Goal: Task Accomplishment & Management: Use online tool/utility

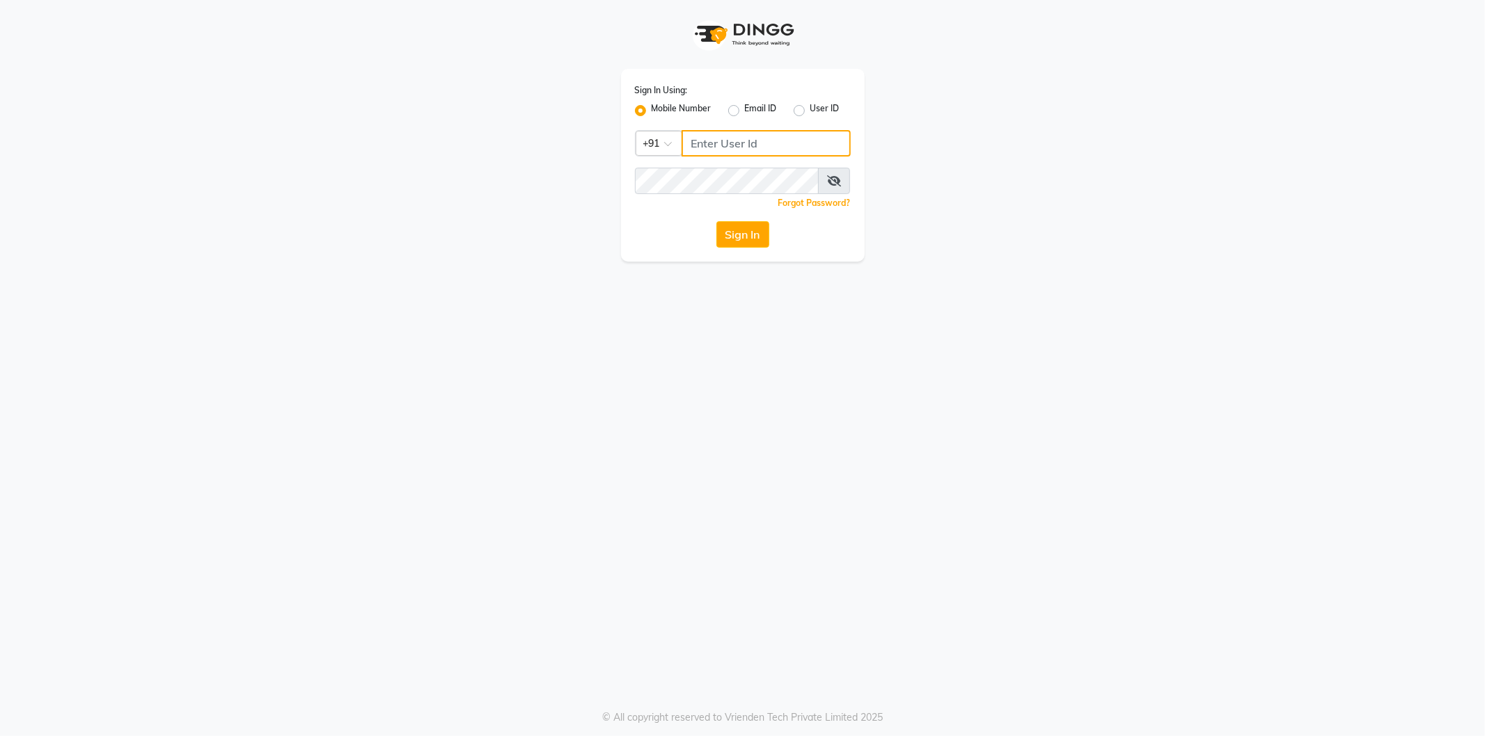
click at [718, 144] on input "Username" at bounding box center [765, 143] width 169 height 26
click at [716, 221] on button "Sign In" at bounding box center [742, 234] width 53 height 26
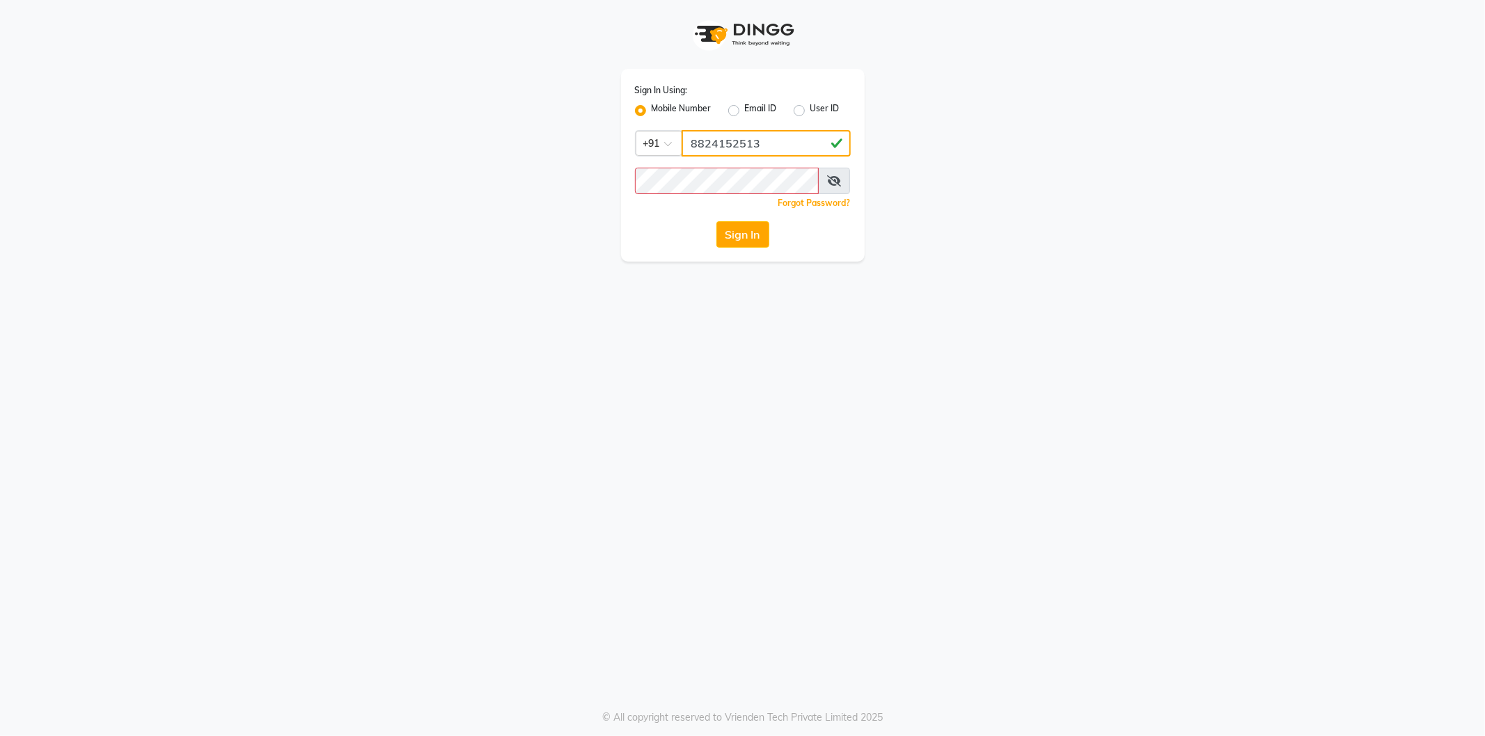
type input "8824152513"
click at [716, 221] on button "Sign In" at bounding box center [742, 234] width 53 height 26
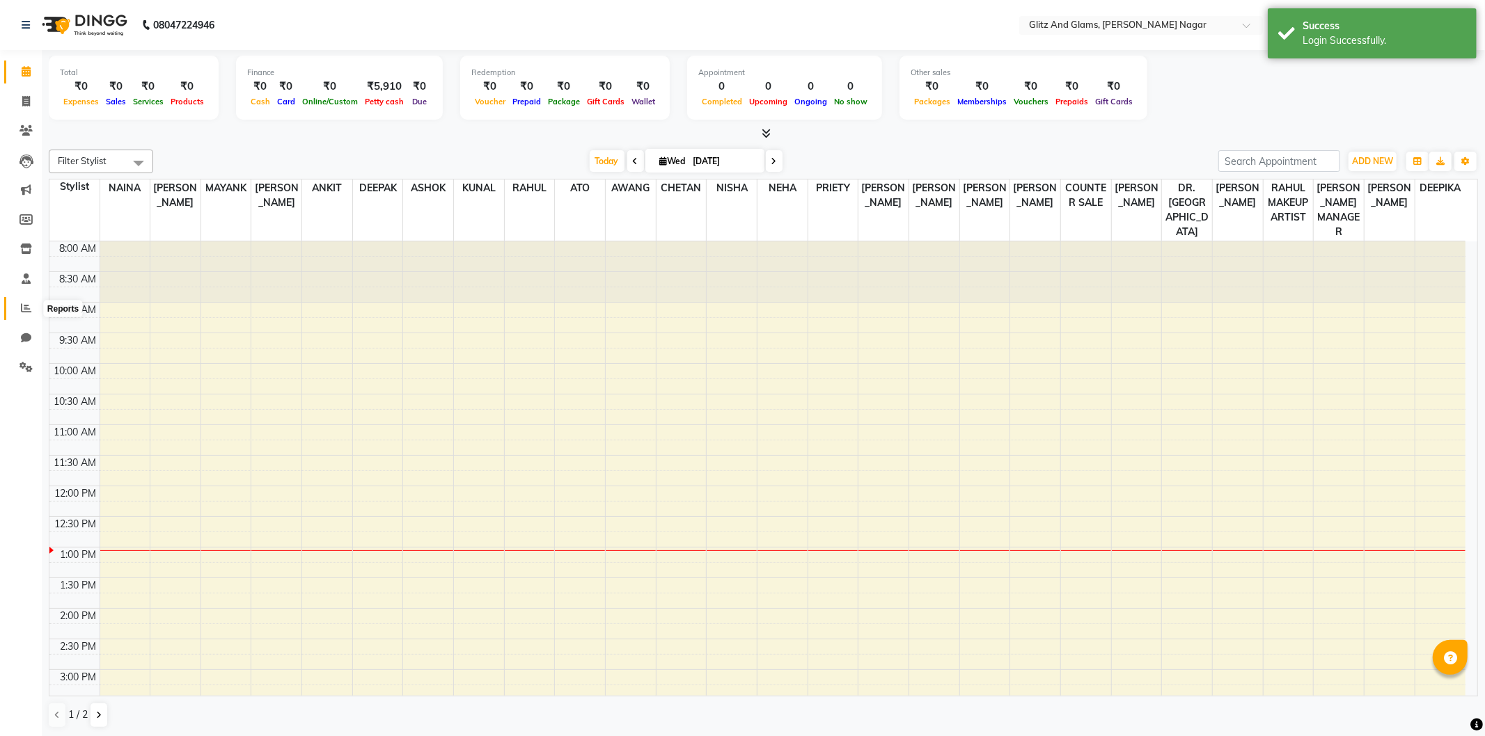
click at [24, 303] on icon at bounding box center [26, 308] width 10 height 10
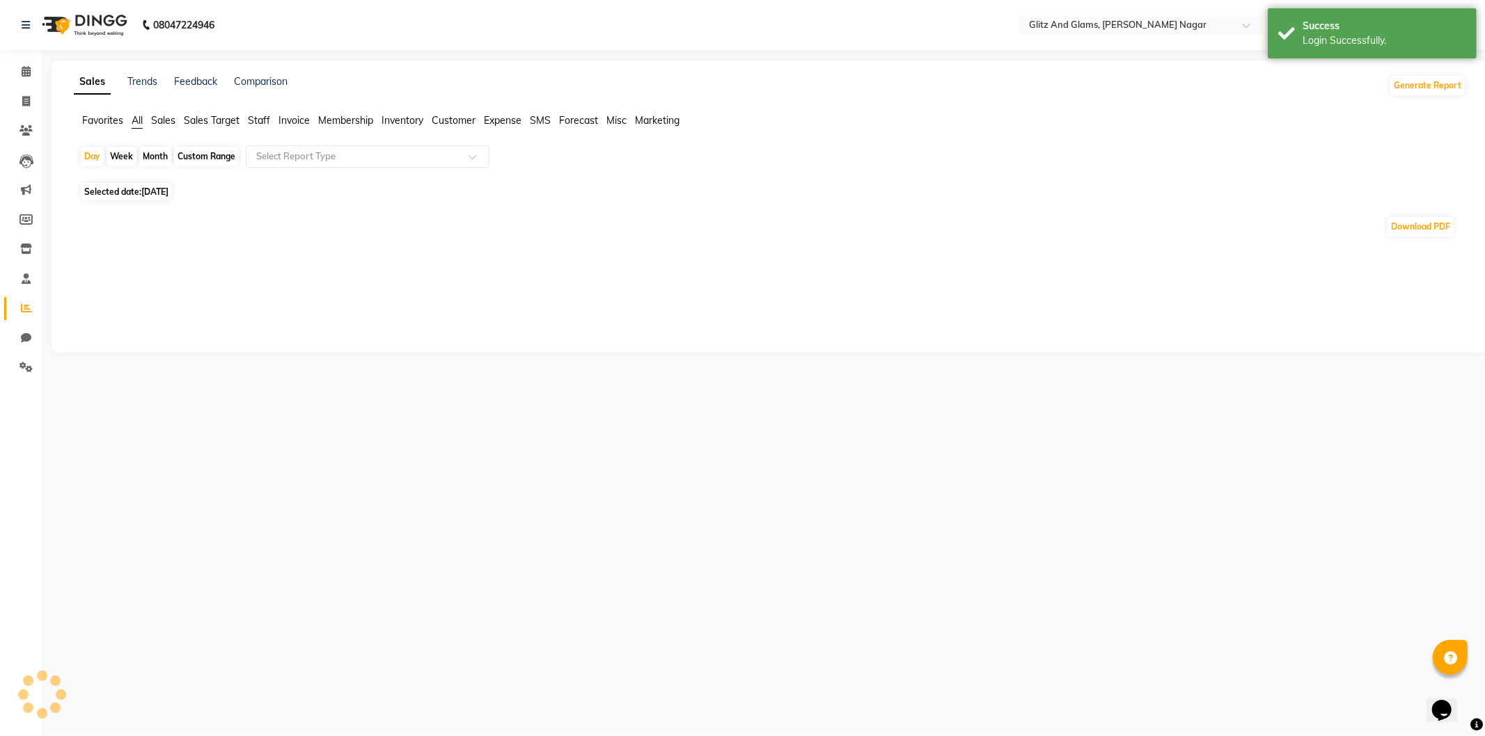
click at [255, 120] on span "Staff" at bounding box center [259, 120] width 22 height 13
click at [194, 157] on div "Custom Range" at bounding box center [206, 156] width 65 height 19
select select "9"
select select "2025"
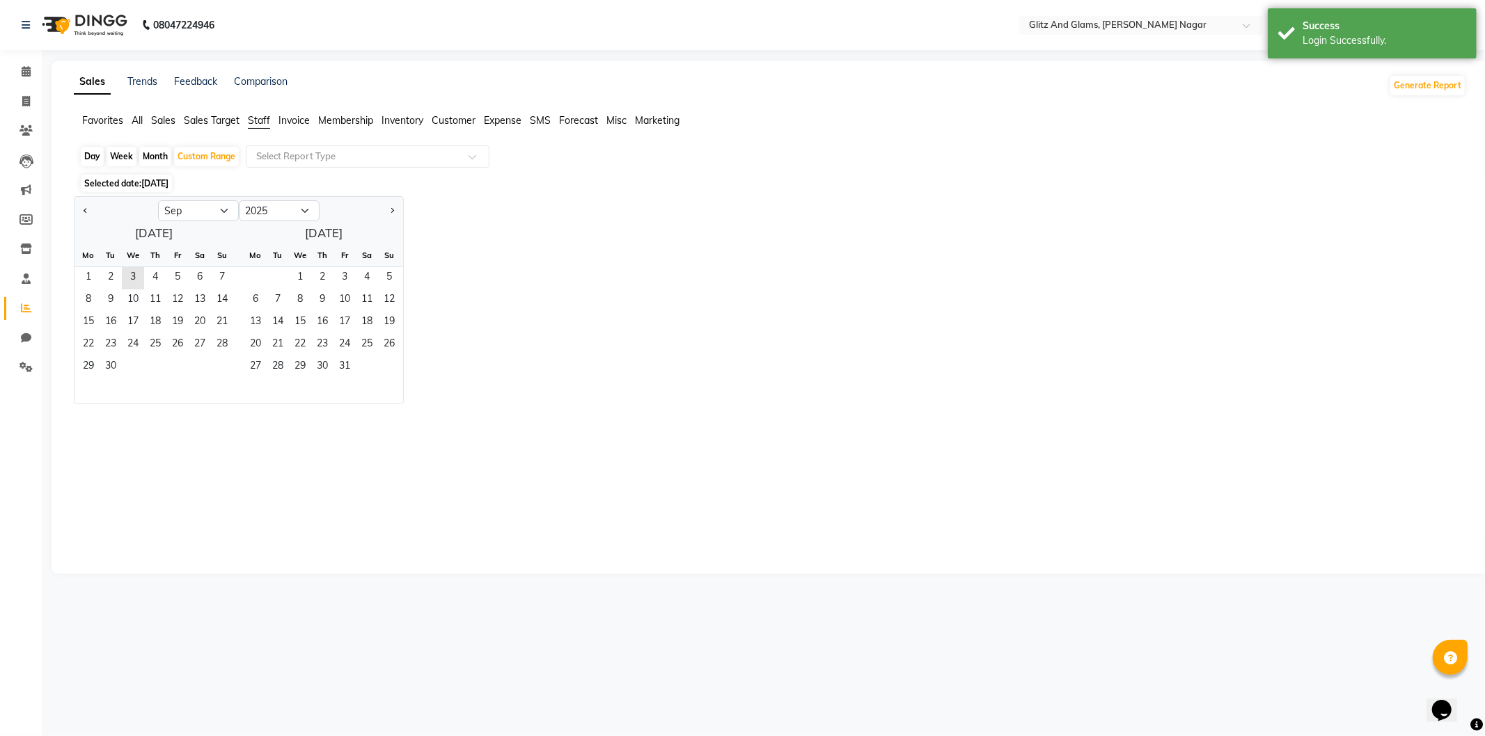
drag, startPoint x: 80, startPoint y: 210, endPoint x: 109, endPoint y: 262, distance: 59.2
click at [81, 210] on button "Previous month" at bounding box center [85, 211] width 11 height 22
select select "8"
click at [182, 274] on span "1" at bounding box center [177, 278] width 22 height 22
click at [221, 359] on span "31" at bounding box center [222, 367] width 22 height 22
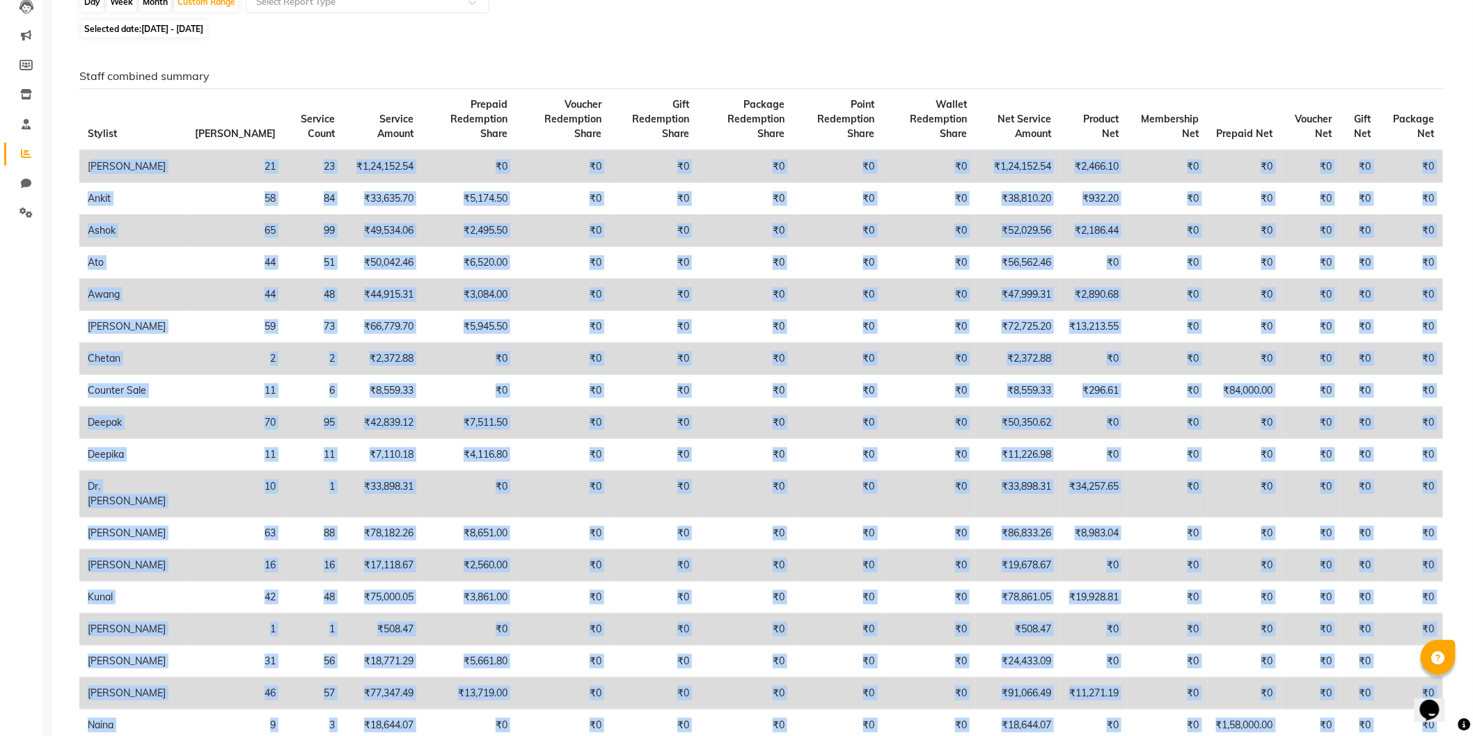
scroll to position [409, 0]
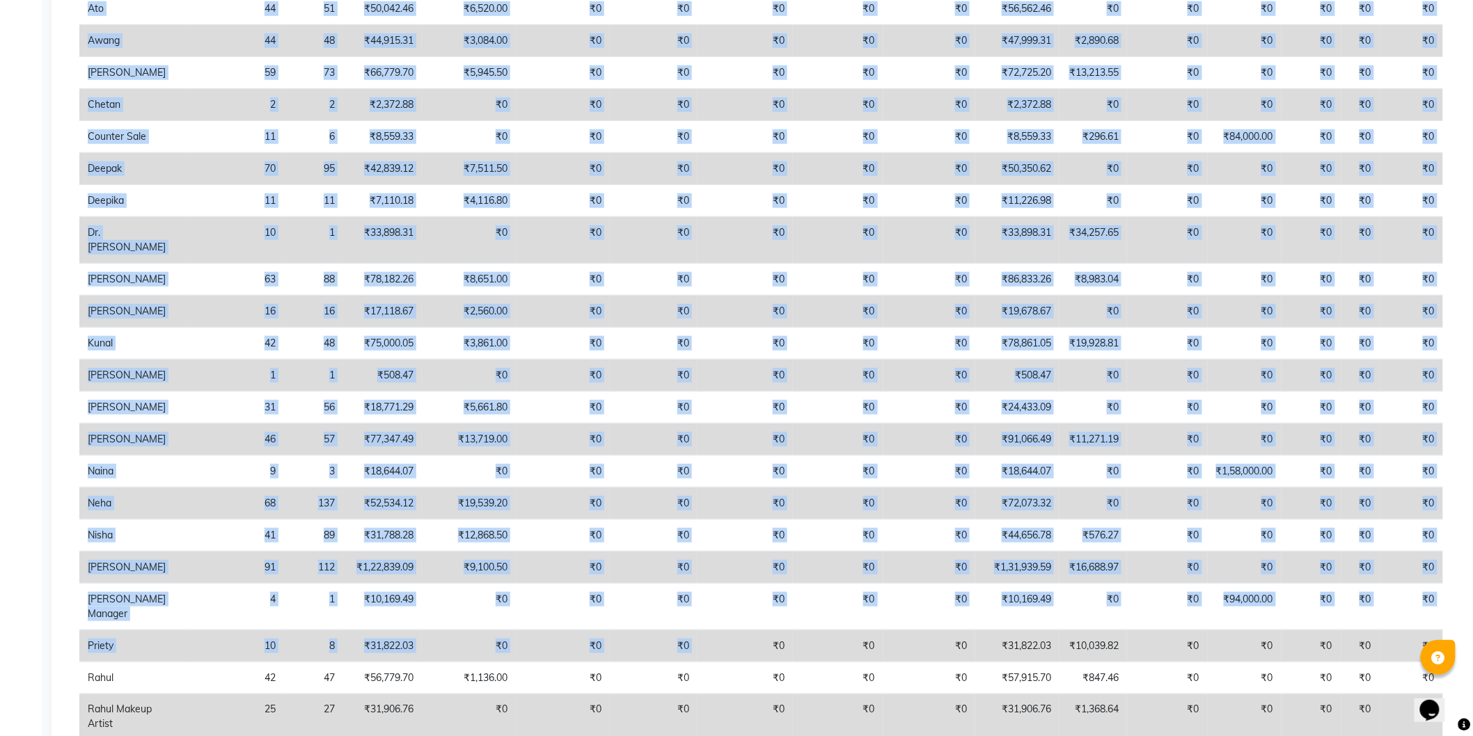
drag, startPoint x: 88, startPoint y: 166, endPoint x: 715, endPoint y: 632, distance: 781.0
click at [715, 632] on tbody "[PERSON_NAME] 21 23 ₹1,24,152.54 ₹0 ₹0 ₹0 ₹0 ₹0 ₹0 ₹1,24,152.54 ₹2,466.10 ₹0 ₹0…" at bounding box center [761, 350] width 1364 height 909
click at [719, 640] on td "₹0" at bounding box center [744, 647] width 95 height 32
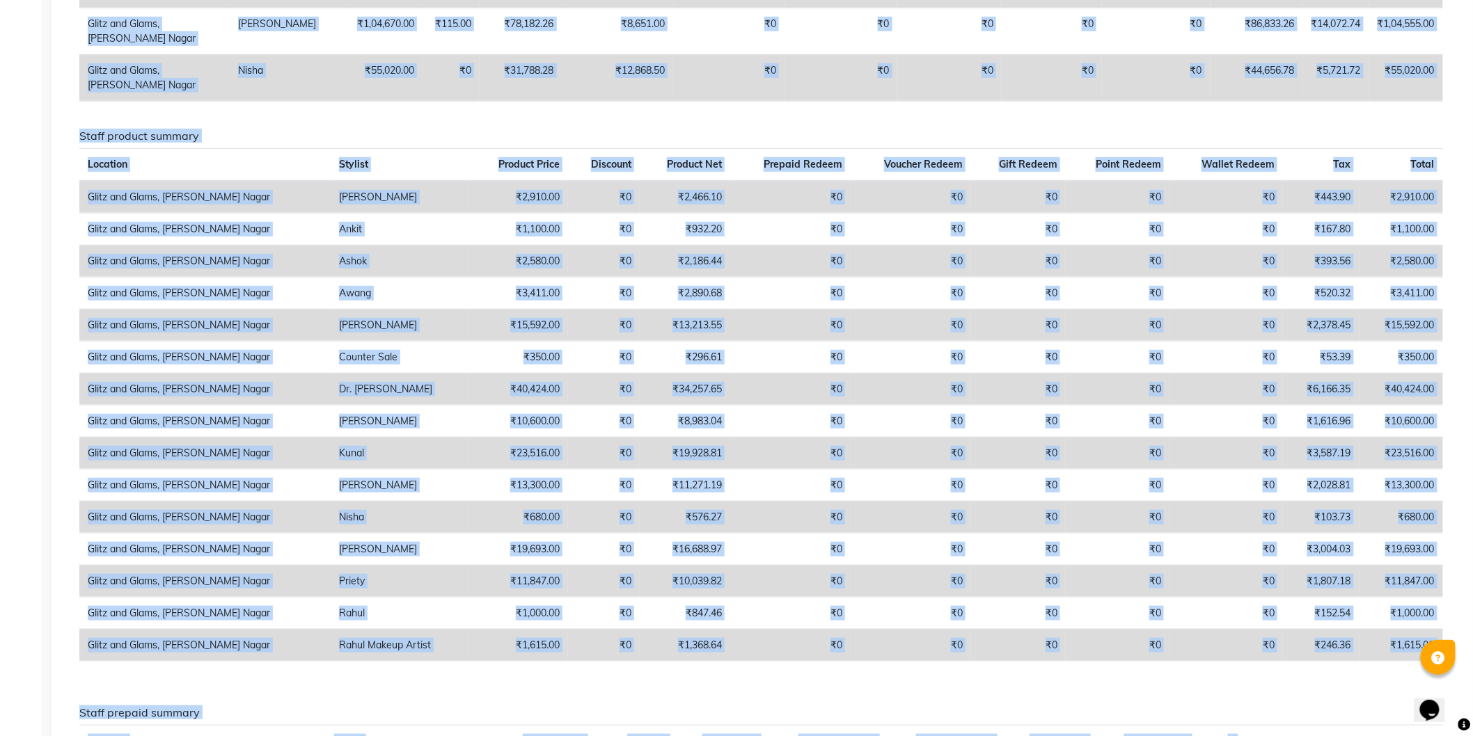
scroll to position [2680, 0]
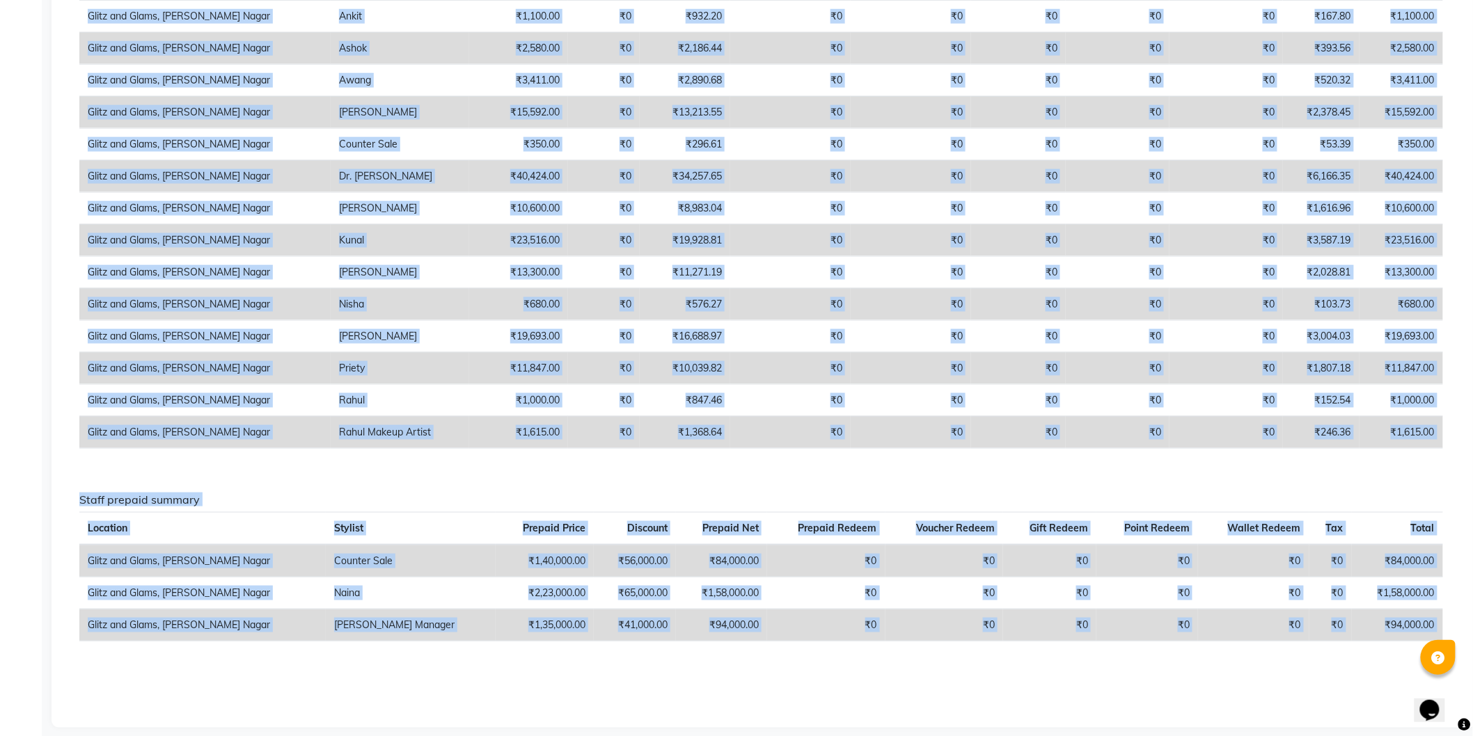
drag, startPoint x: 88, startPoint y: 323, endPoint x: 1430, endPoint y: 644, distance: 1379.8
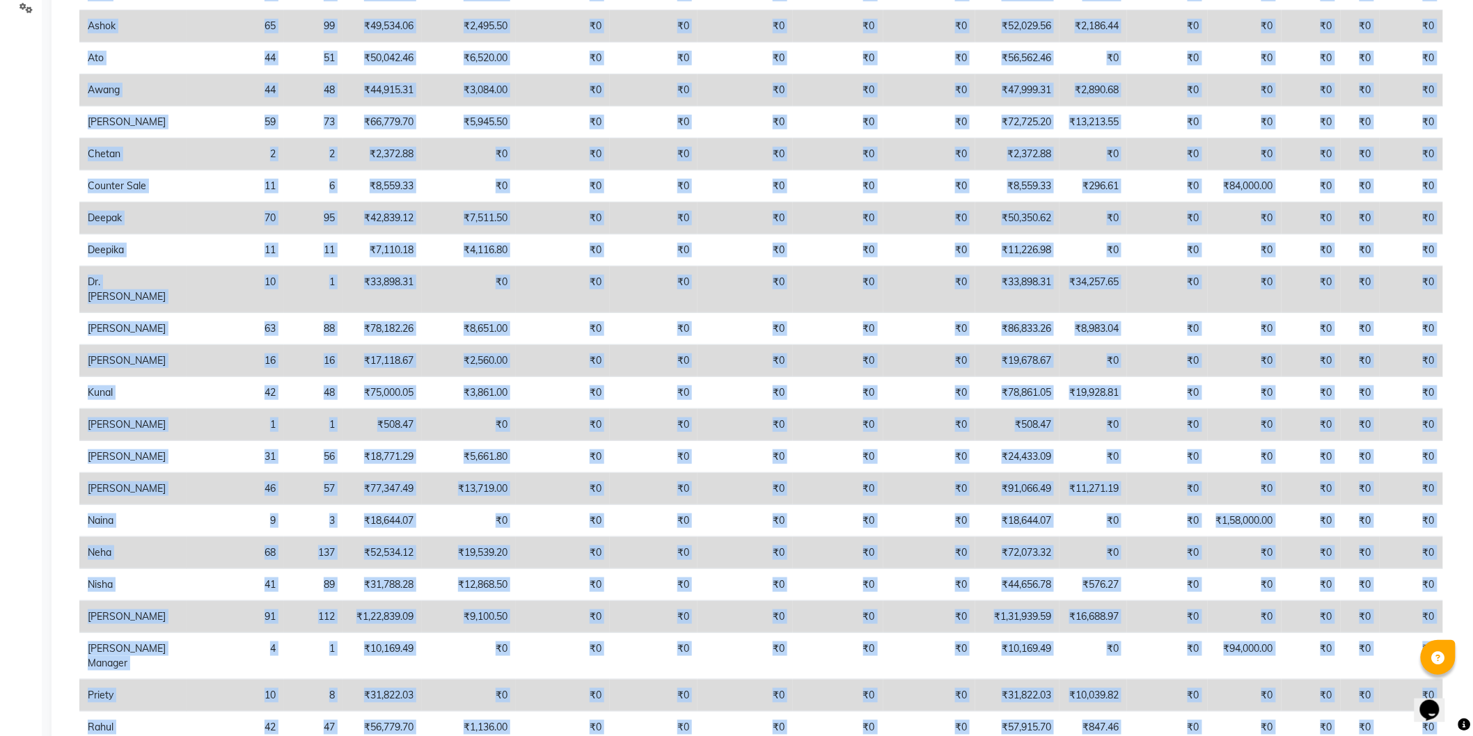
scroll to position [0, 0]
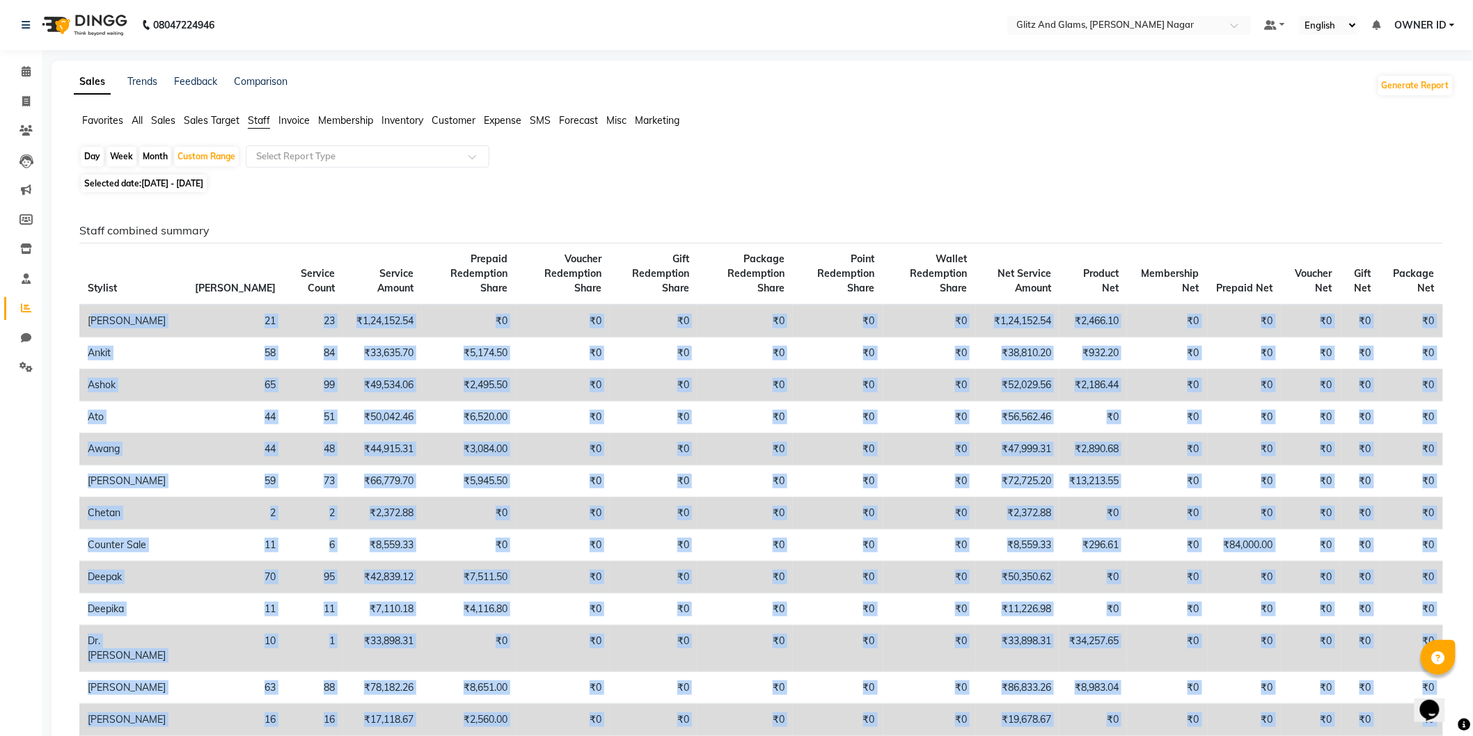
click at [88, 319] on td "[PERSON_NAME]" at bounding box center [132, 321] width 107 height 33
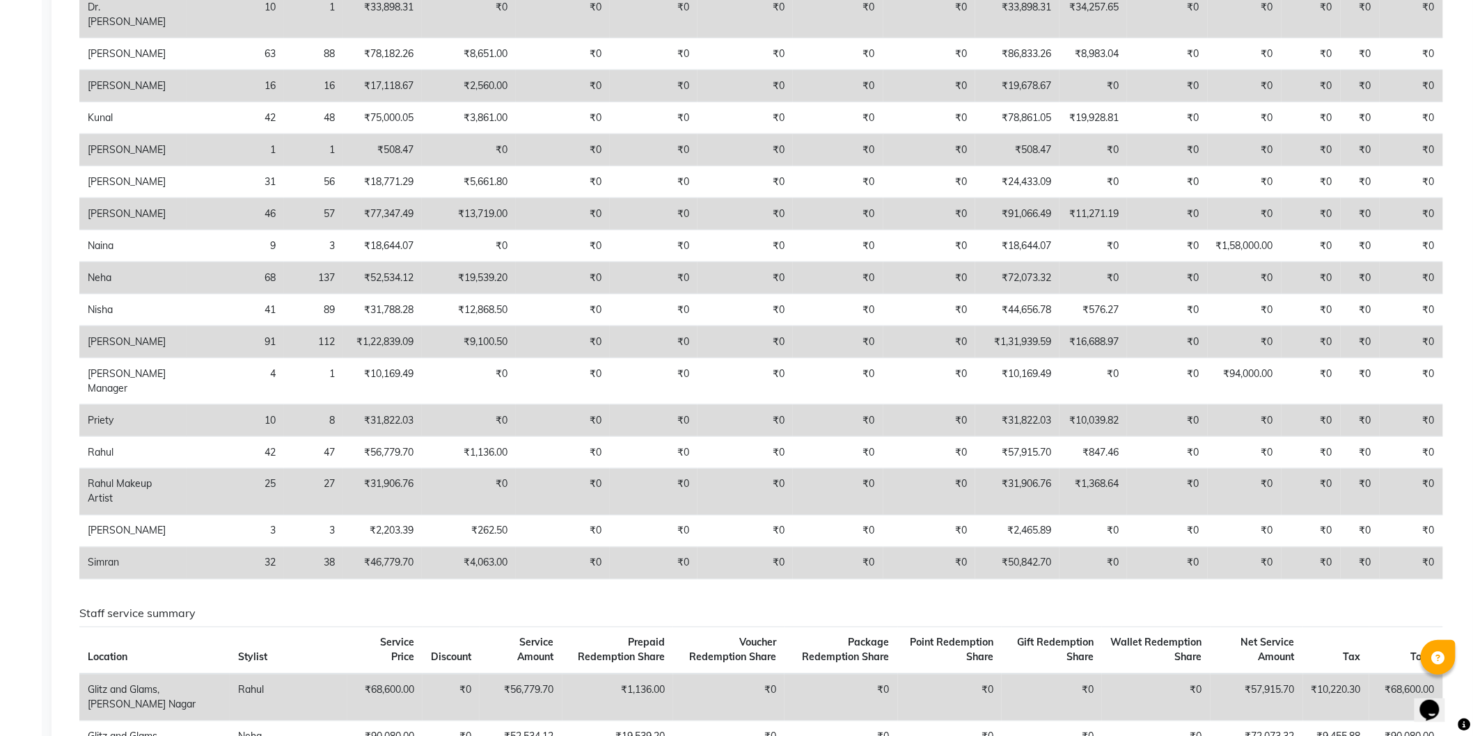
scroll to position [656, 0]
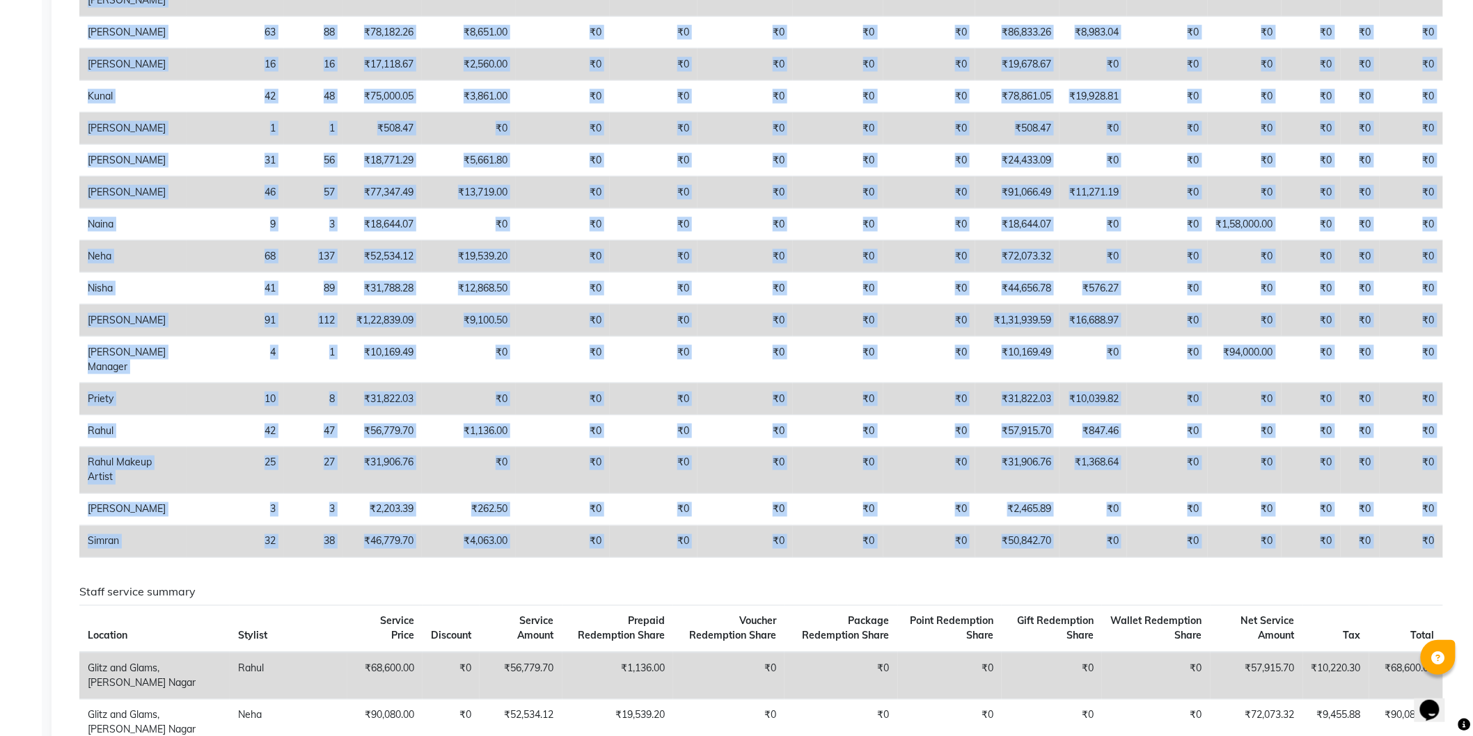
drag, startPoint x: 88, startPoint y: 321, endPoint x: 1428, endPoint y: 529, distance: 1356.0
click at [1428, 529] on tbody "[PERSON_NAME] 21 23 ₹1,24,152.54 ₹0 ₹0 ₹0 ₹0 ₹0 ₹0 ₹1,24,152.54 ₹2,466.10 ₹0 ₹0…" at bounding box center [761, 103] width 1364 height 909
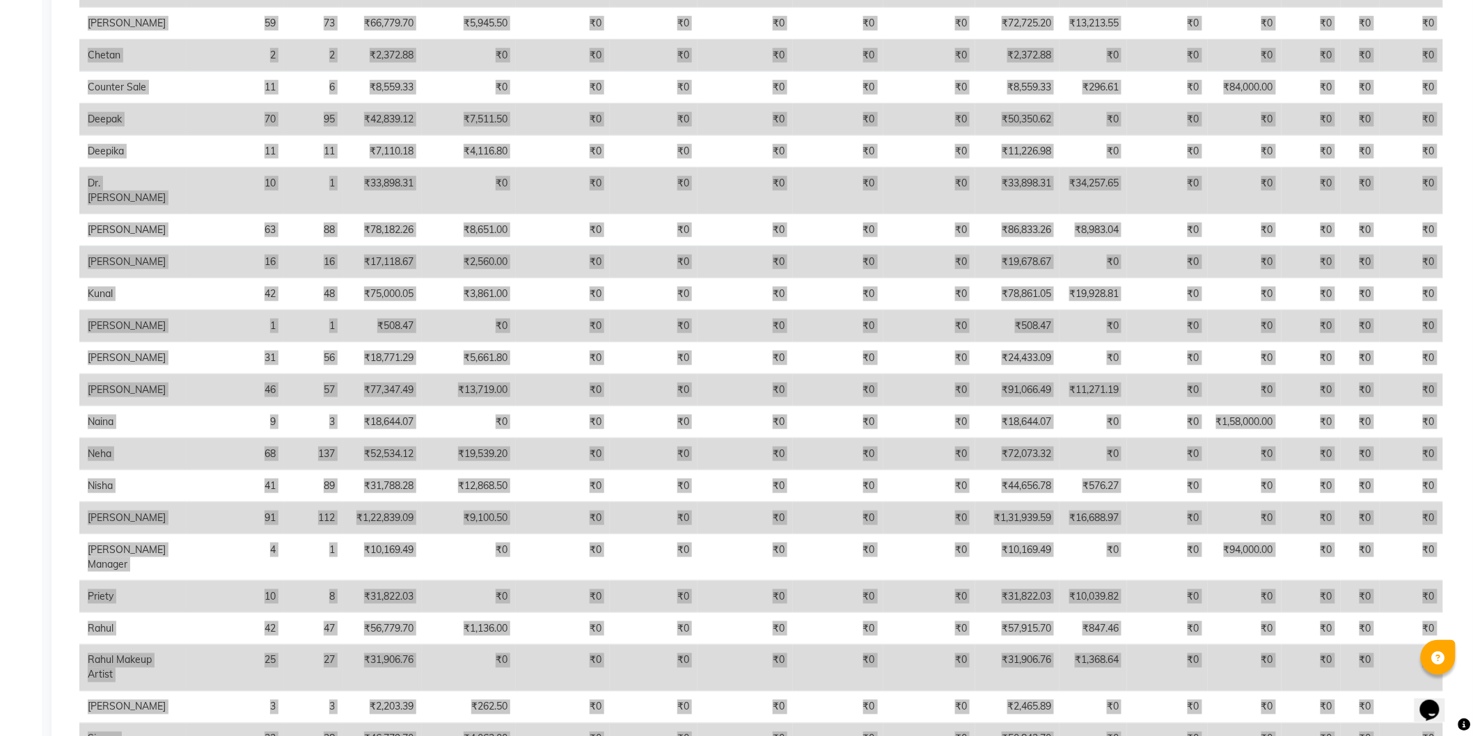
scroll to position [464, 0]
